Goal: Task Accomplishment & Management: Manage account settings

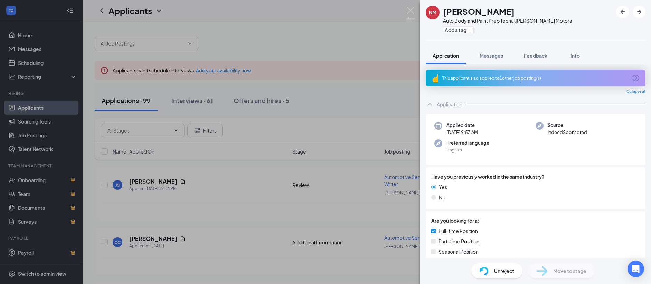
click at [360, 54] on div "NM [PERSON_NAME] Auto Body and Paint Prep Tech at [PERSON_NAME] Motors Add a ta…" at bounding box center [325, 142] width 651 height 284
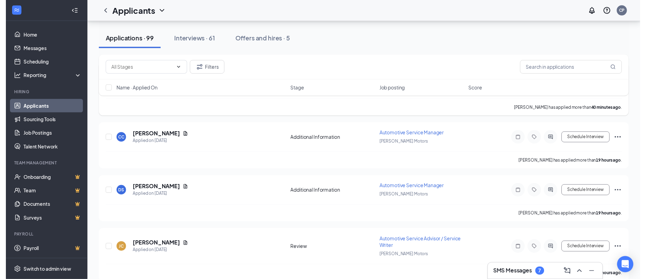
scroll to position [104, 0]
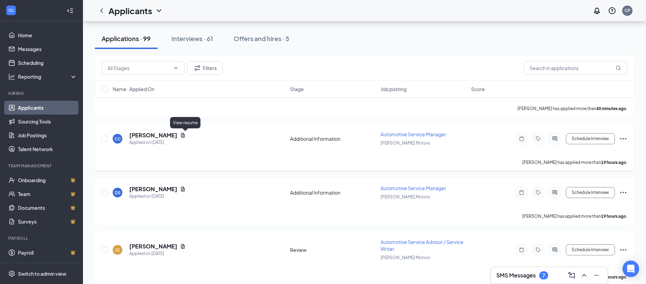
click at [184, 134] on icon "Document" at bounding box center [183, 135] width 4 height 4
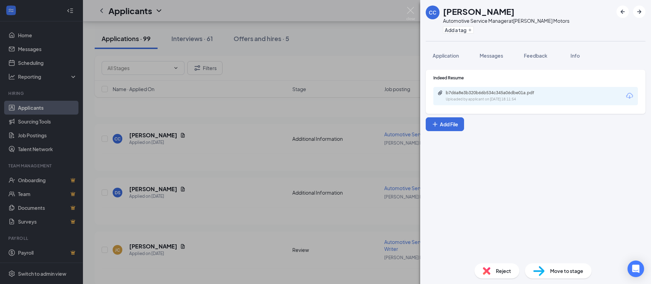
click at [498, 274] on span "Reject" at bounding box center [503, 271] width 15 height 8
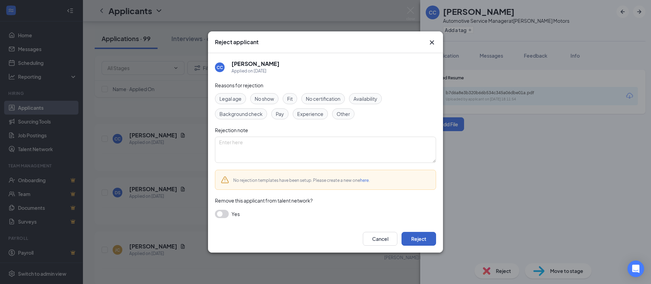
click at [411, 239] on button "Reject" at bounding box center [419, 239] width 35 height 14
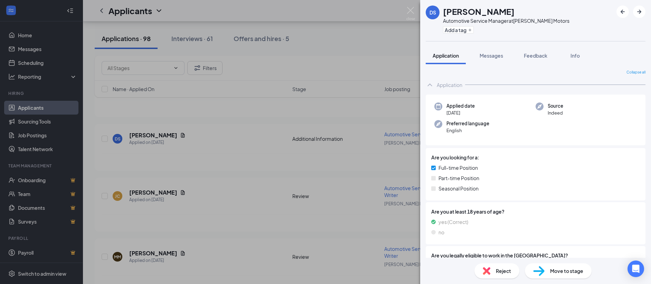
click at [227, 138] on div "DS [PERSON_NAME] Automotive Service Manager at [PERSON_NAME] Motors Add a tag A…" at bounding box center [325, 142] width 651 height 284
